Goal: Task Accomplishment & Management: Manage account settings

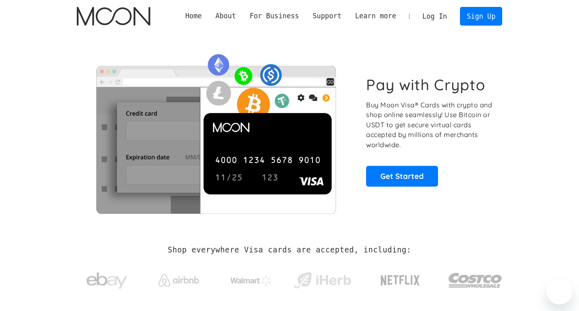
click at [446, 13] on link "Log In" at bounding box center [435, 16] width 38 height 18
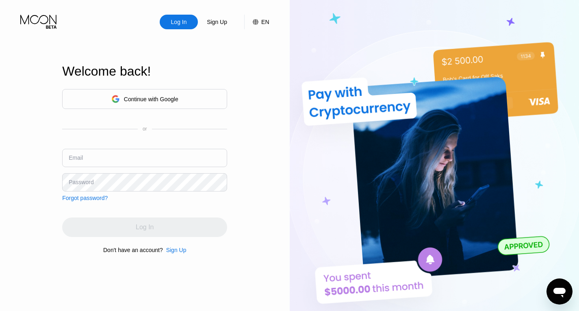
click at [158, 152] on input "text" at bounding box center [144, 158] width 165 height 18
click at [176, 97] on div "Continue with Google" at bounding box center [151, 99] width 54 height 7
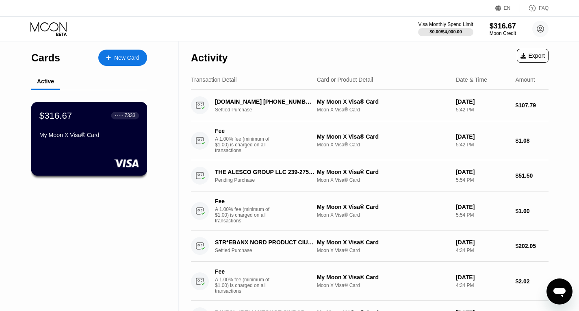
click at [76, 136] on div "My Moon X Visa® Card" at bounding box center [89, 135] width 100 height 7
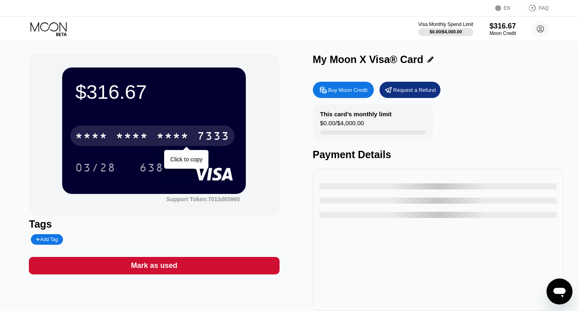
click at [140, 136] on div "* * * *" at bounding box center [132, 136] width 33 height 13
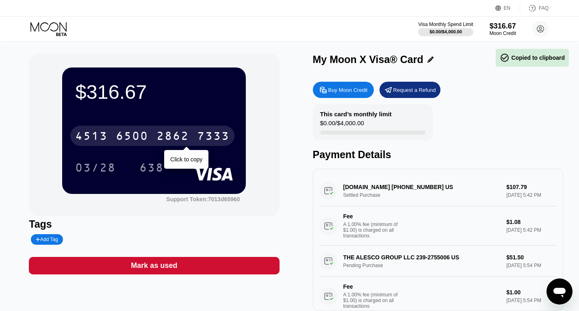
click at [140, 136] on div "6500" at bounding box center [132, 136] width 33 height 13
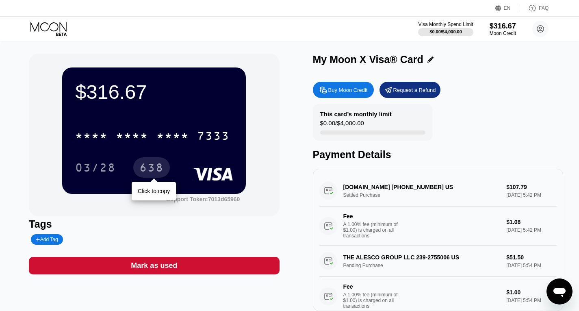
click at [150, 172] on div "638" at bounding box center [151, 168] width 24 height 13
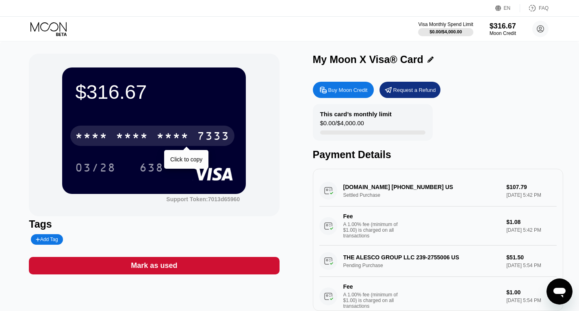
click at [171, 133] on div "* * * *" at bounding box center [172, 136] width 33 height 13
click at [172, 138] on div "2862" at bounding box center [172, 136] width 33 height 13
click at [153, 140] on div "* * * * * * * * * * * * 7333" at bounding box center [152, 136] width 164 height 20
click at [154, 136] on div "[CREDIT_CARD_NUMBER]" at bounding box center [152, 136] width 164 height 20
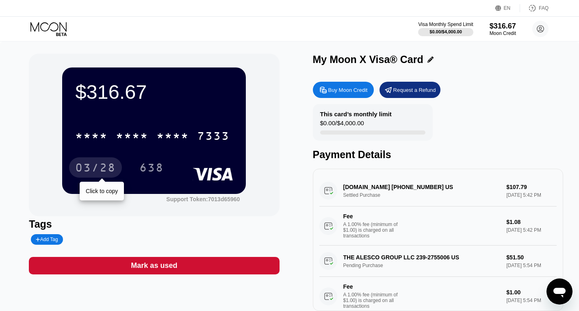
click at [108, 160] on div "03/28" at bounding box center [95, 167] width 53 height 20
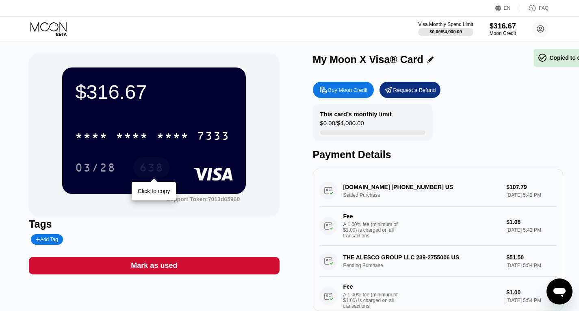
click at [146, 172] on div "638" at bounding box center [151, 168] width 24 height 13
